Goal: Transaction & Acquisition: Subscribe to service/newsletter

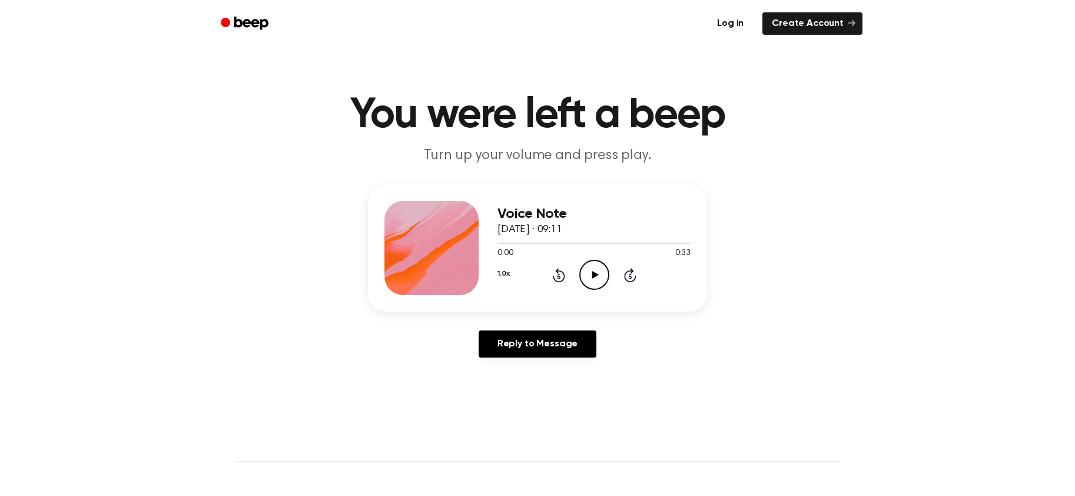
click at [592, 280] on icon "Play Audio" at bounding box center [594, 275] width 30 height 30
click at [591, 279] on icon "Pause Audio" at bounding box center [594, 275] width 30 height 30
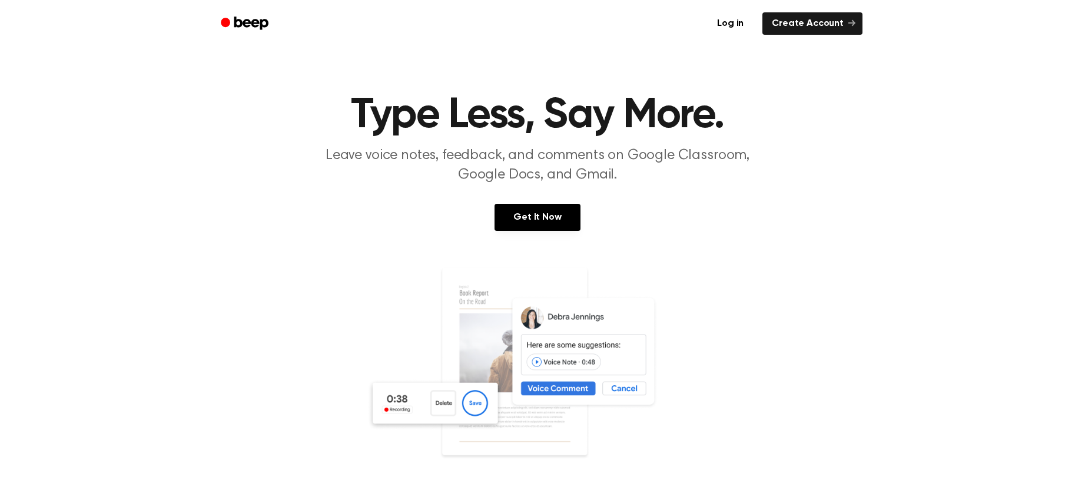
click at [551, 201] on section "Type Less, Say More. Leave voice notes, feedback, and comments on Google Classr…" at bounding box center [537, 318] width 1047 height 448
click at [552, 214] on link "Get It Now" at bounding box center [537, 217] width 85 height 27
